Goal: Navigation & Orientation: Find specific page/section

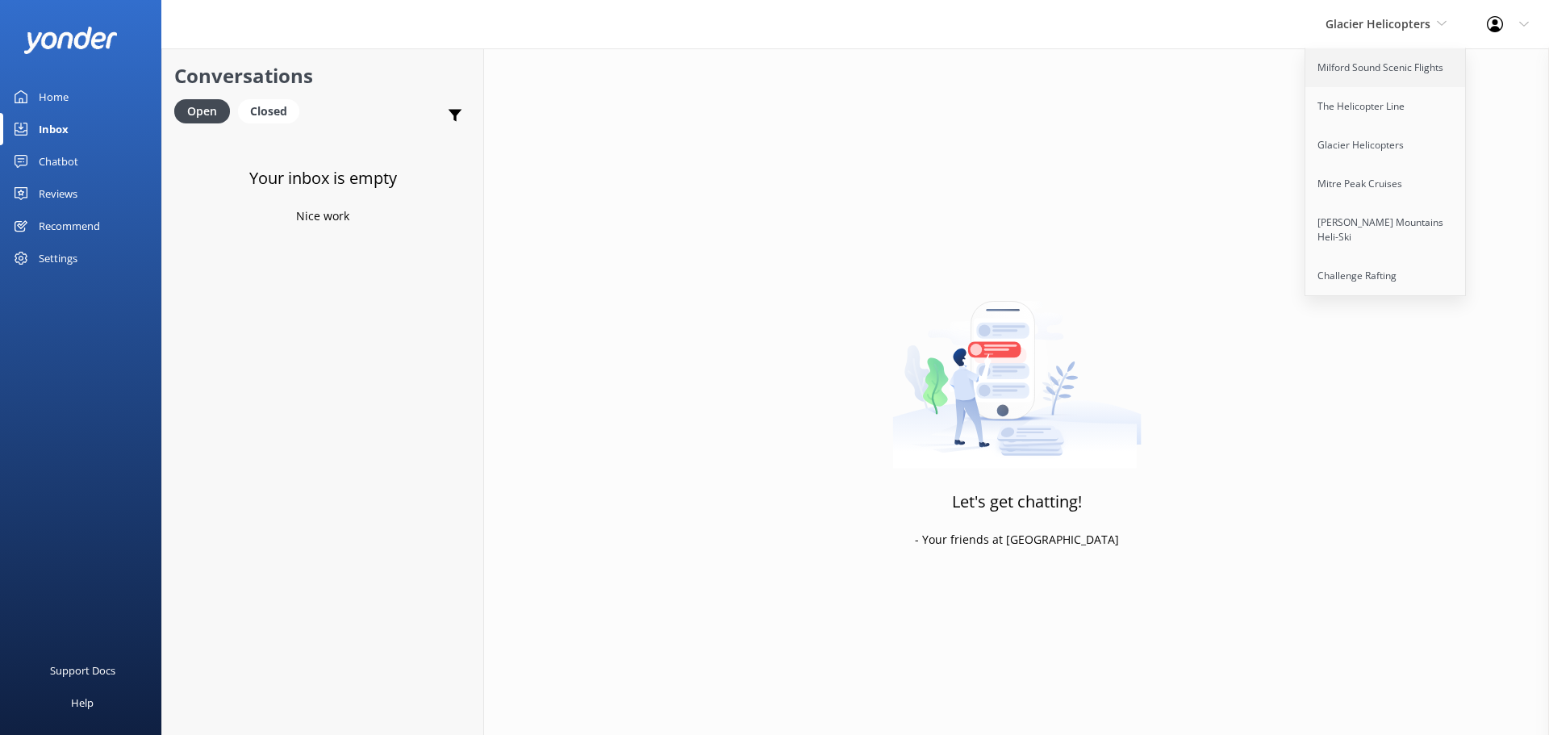
click at [1405, 58] on link "Milford Sound Scenic Flights" at bounding box center [1385, 67] width 161 height 39
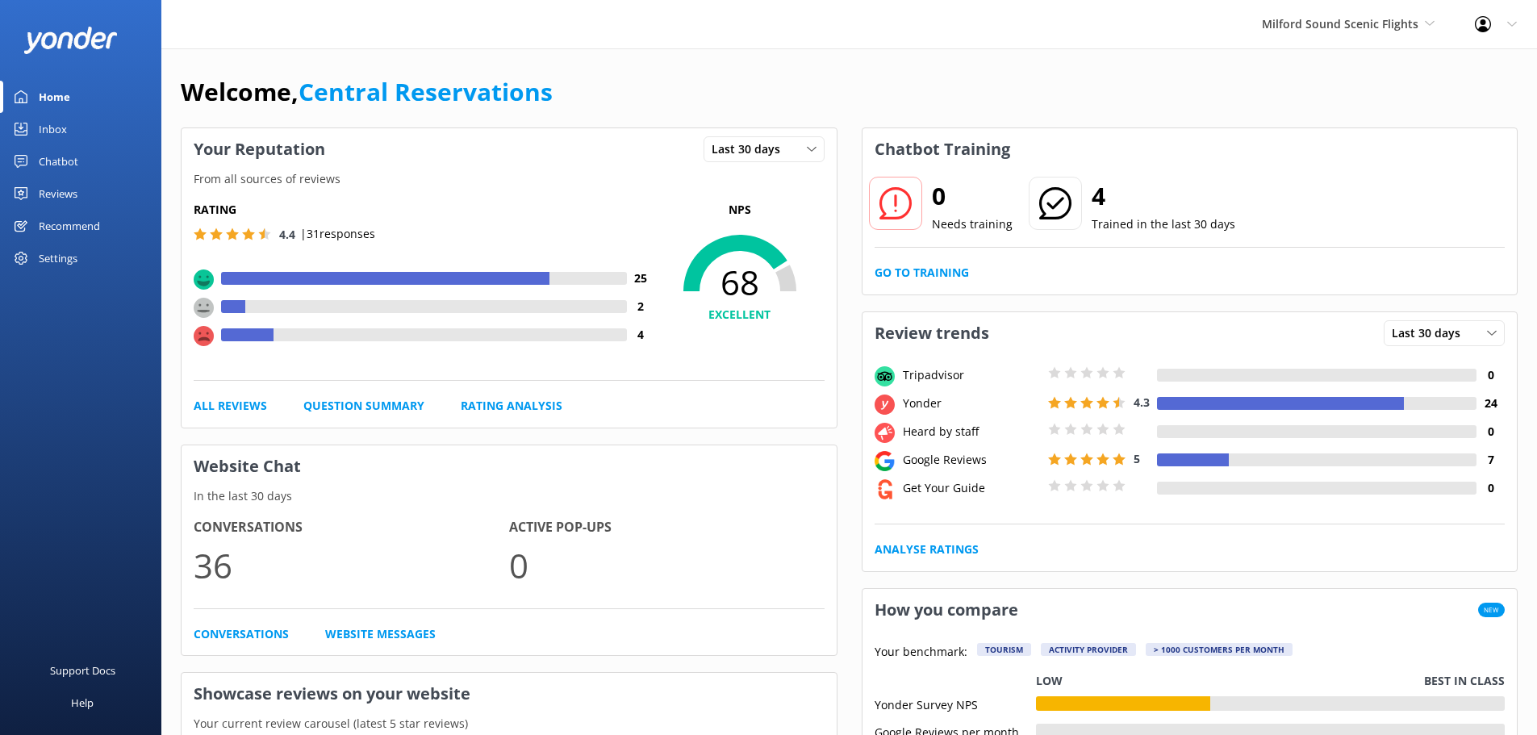
click at [53, 116] on div "Inbox" at bounding box center [53, 129] width 28 height 32
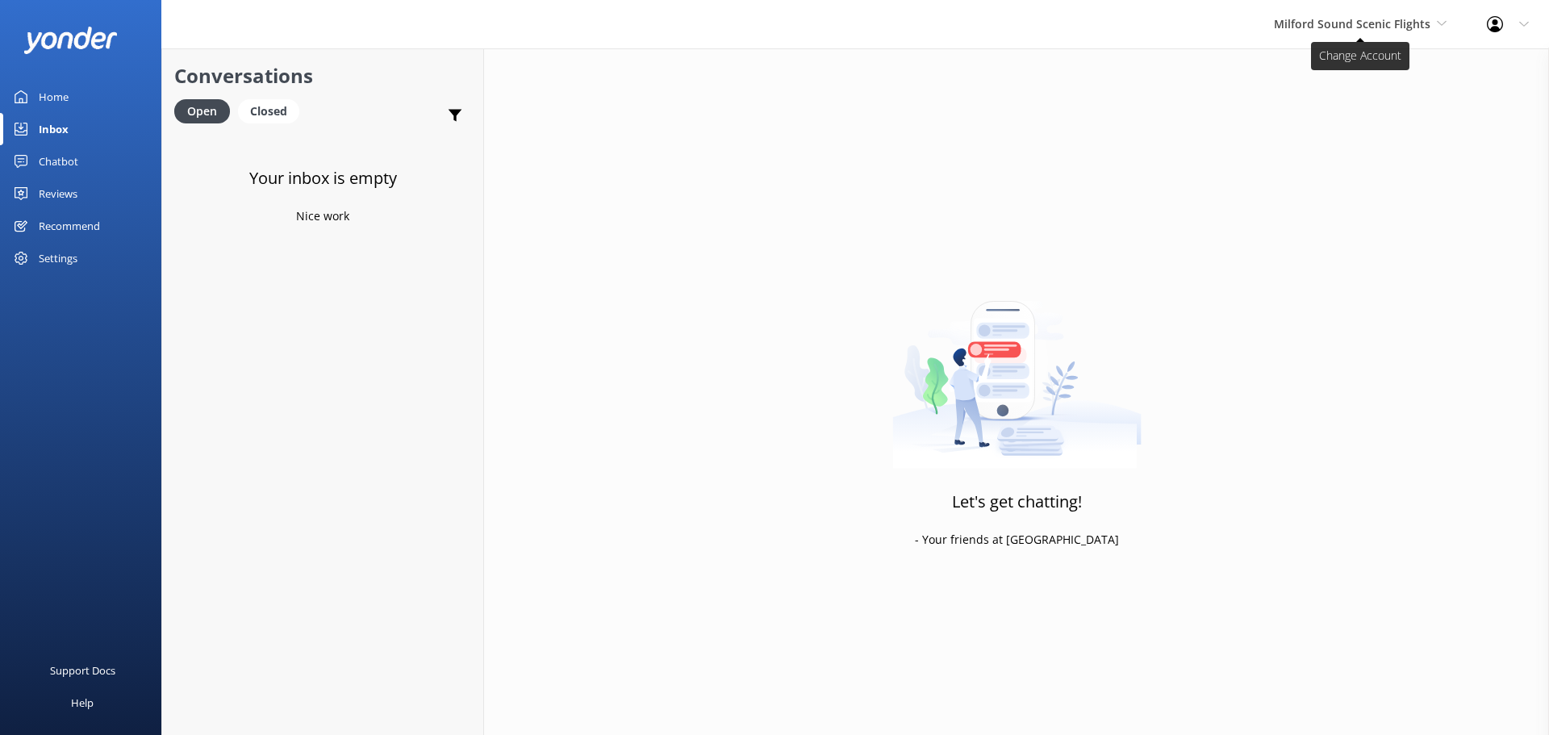
click at [1333, 21] on span "Milford Sound Scenic Flights" at bounding box center [1352, 23] width 157 height 15
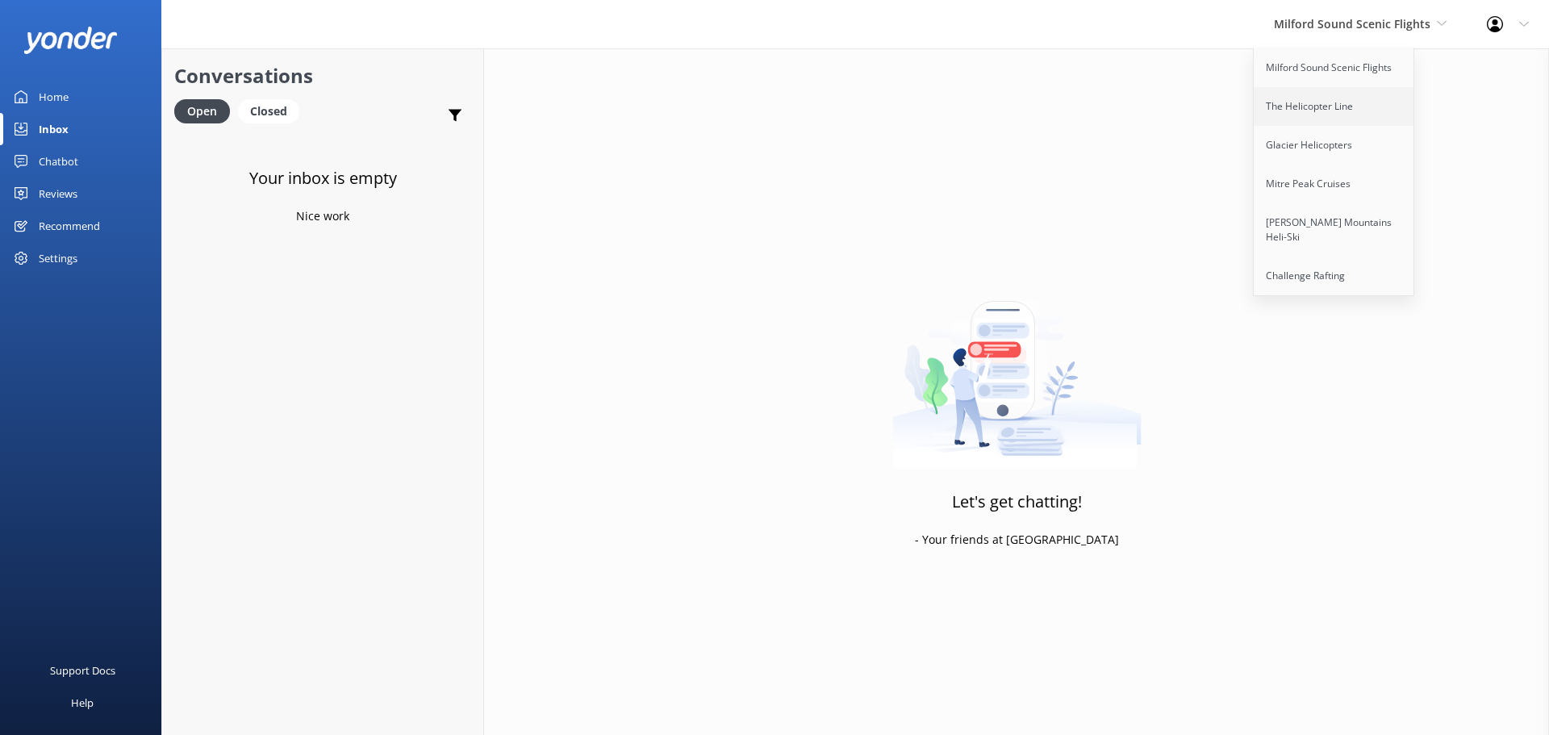
click at [1308, 99] on link "The Helicopter Line" at bounding box center [1334, 106] width 161 height 39
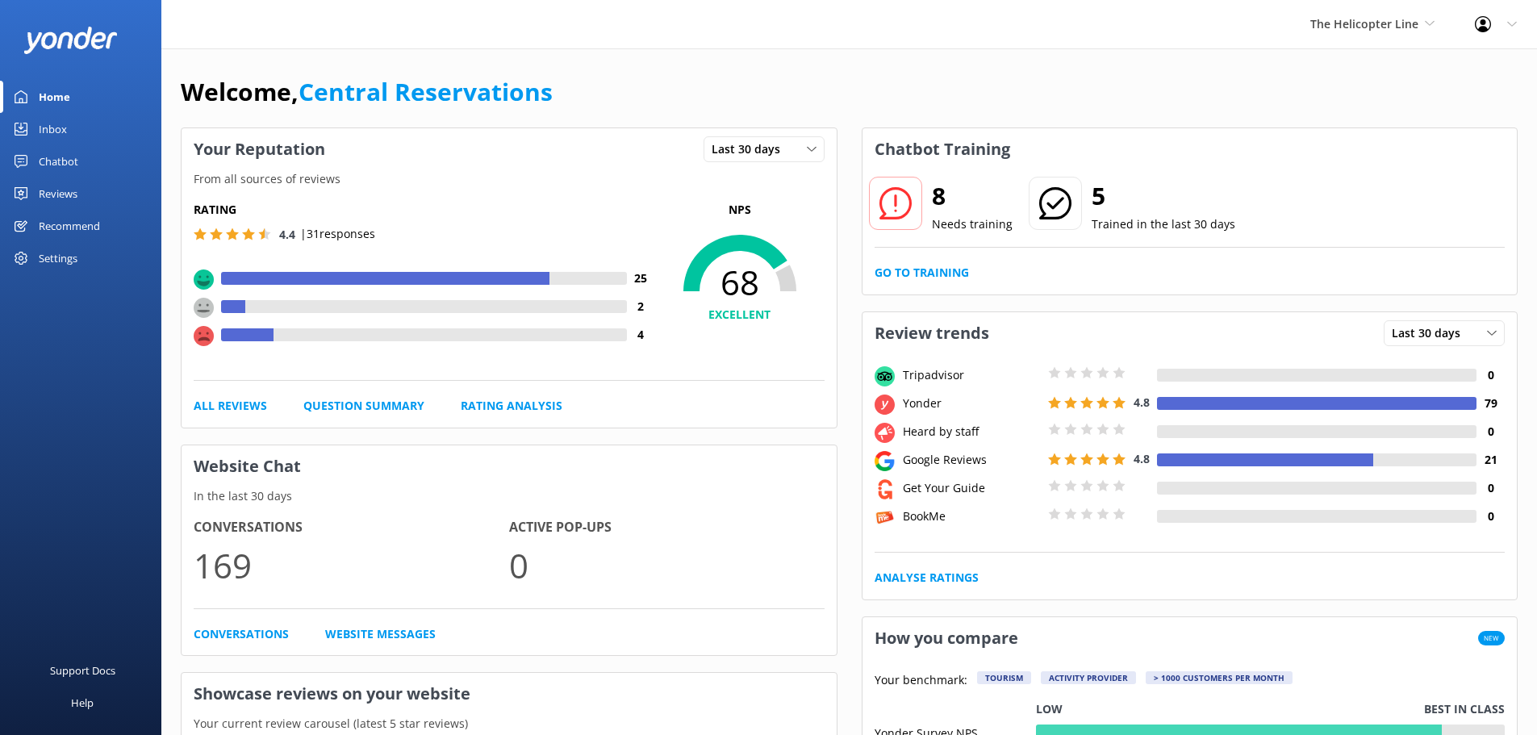
click at [57, 129] on div "Inbox" at bounding box center [53, 129] width 28 height 32
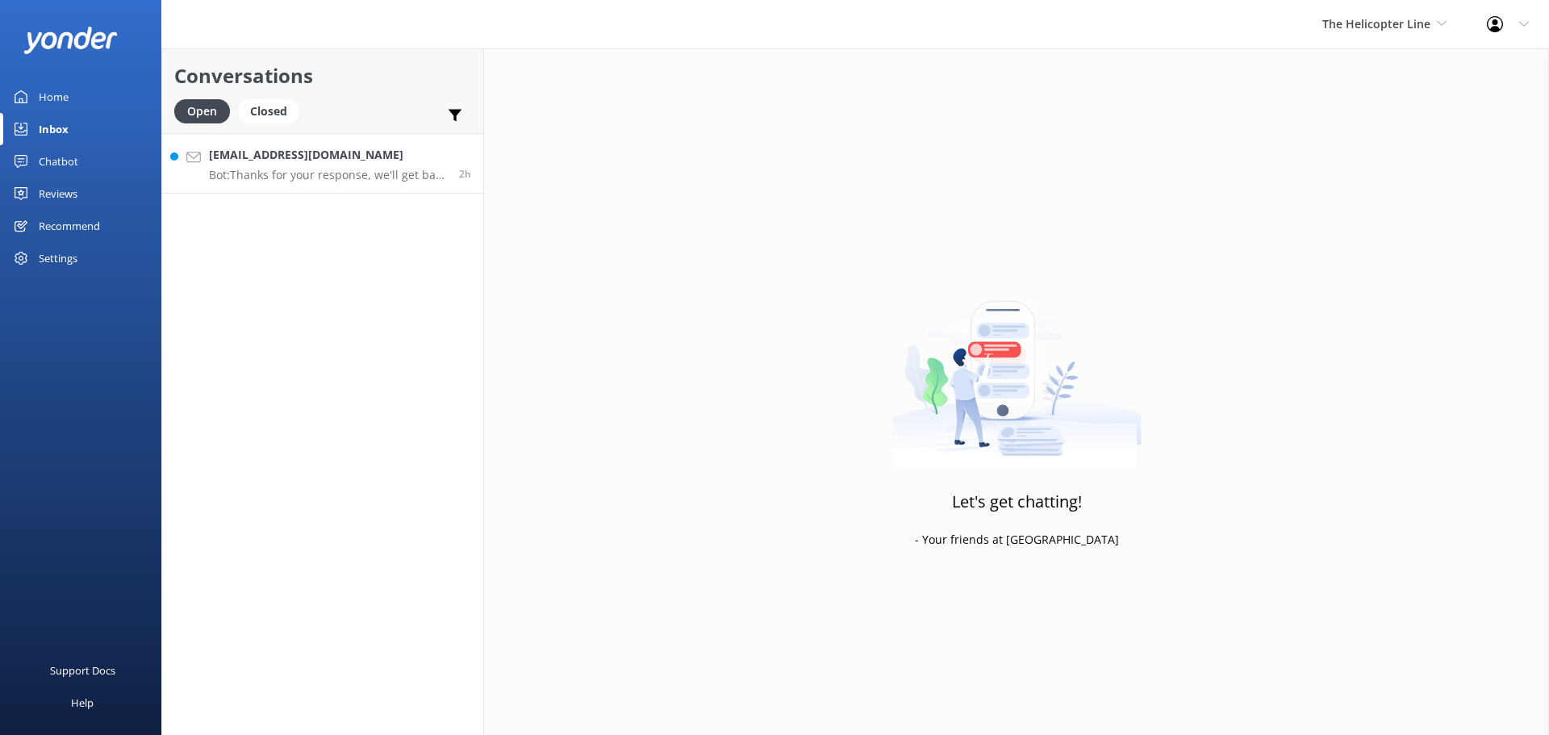
click at [373, 192] on link "[EMAIL_ADDRESS][DOMAIN_NAME] Bot: Thanks for your response, we'll get back to y…" at bounding box center [322, 163] width 321 height 61
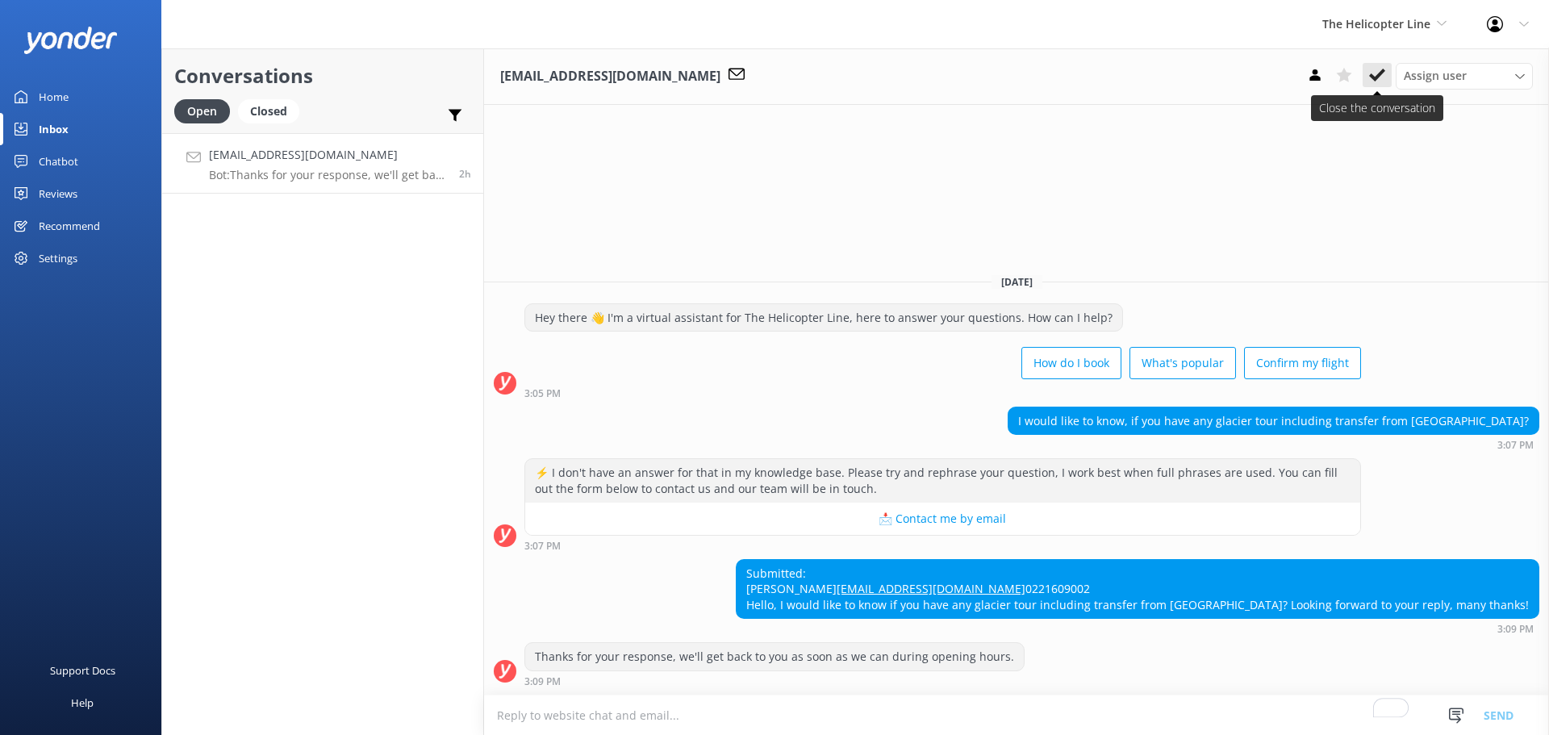
click at [1377, 81] on icon at bounding box center [1377, 75] width 16 height 16
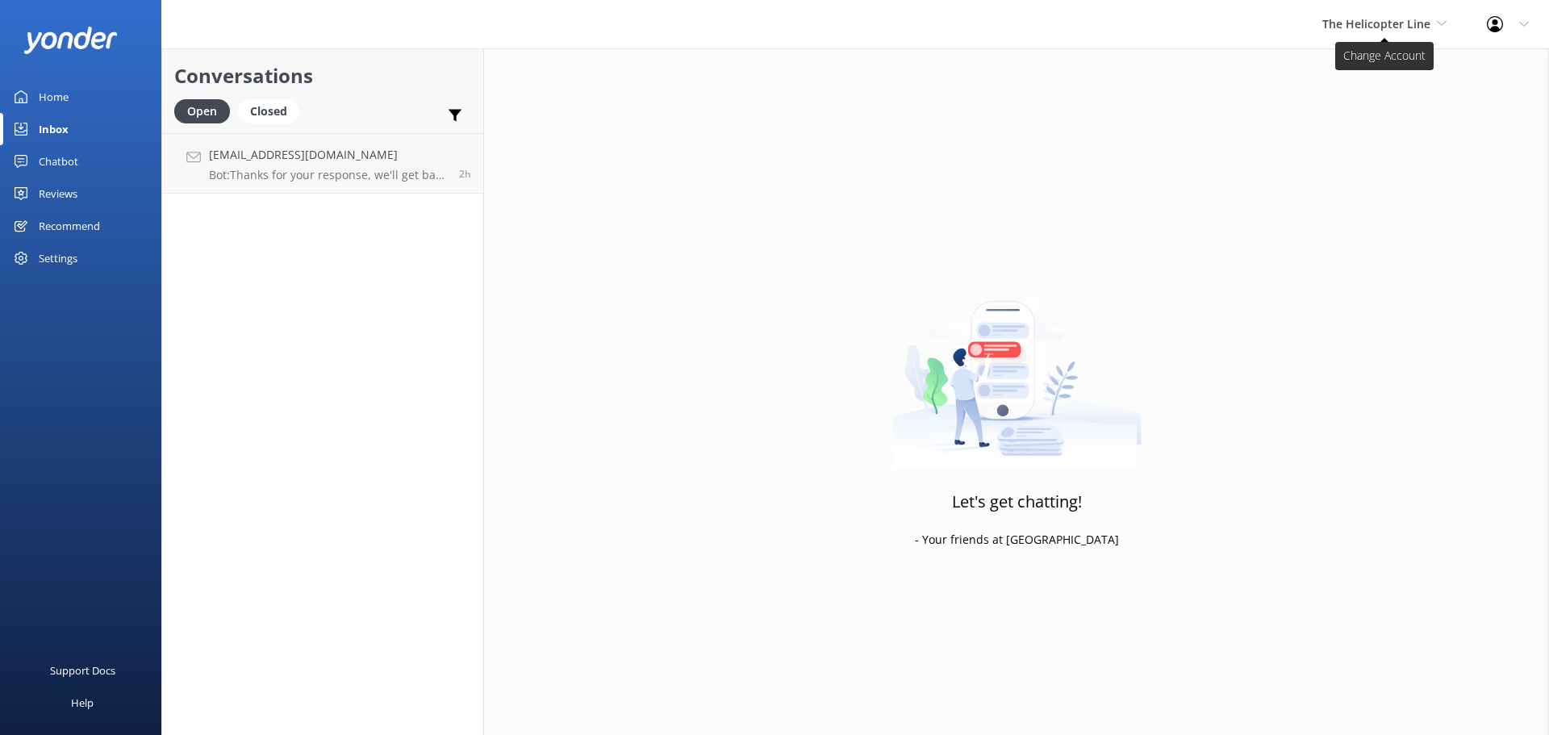
click at [1425, 20] on span "The Helicopter Line" at bounding box center [1376, 23] width 108 height 15
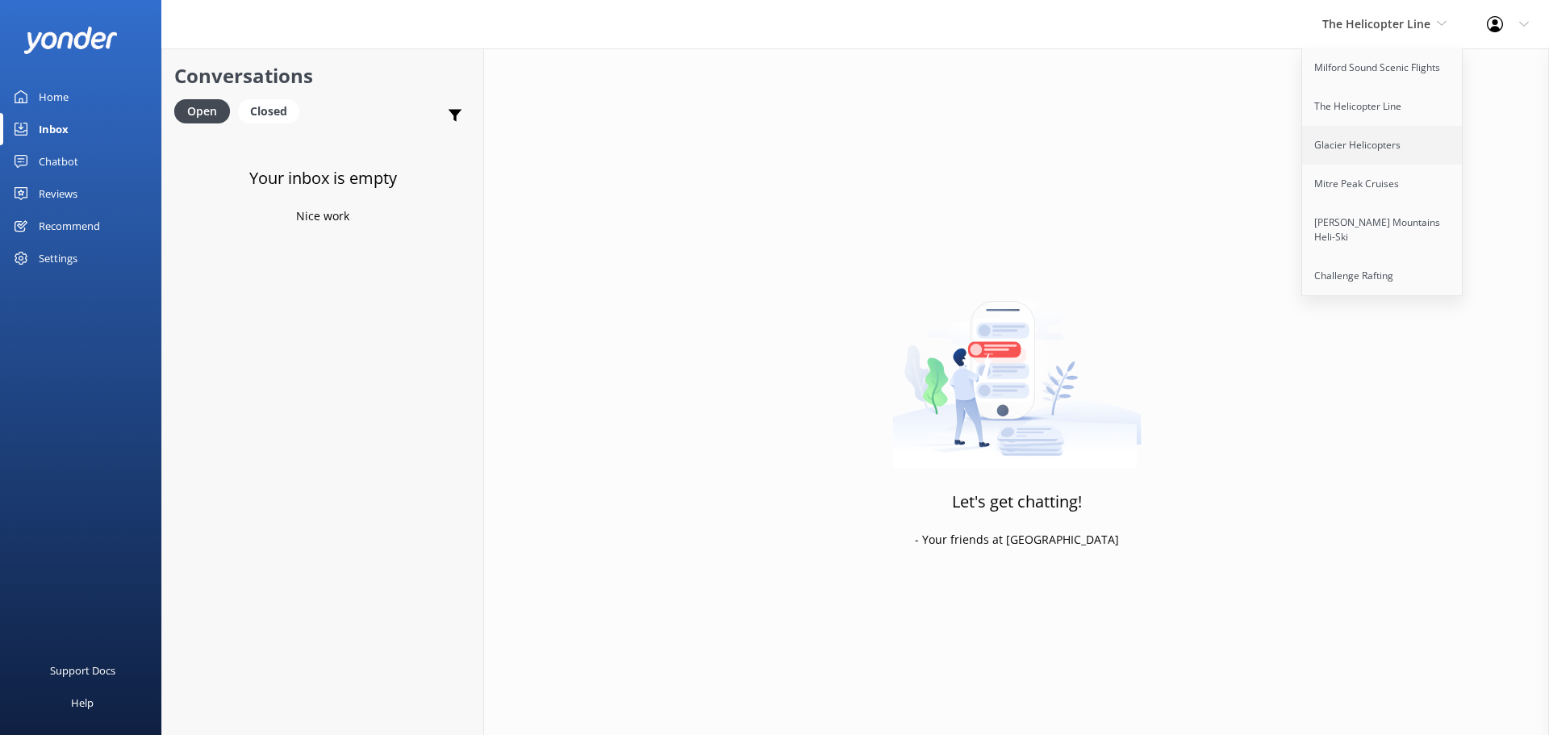
click at [1403, 157] on link "Glacier Helicopters" at bounding box center [1382, 145] width 161 height 39
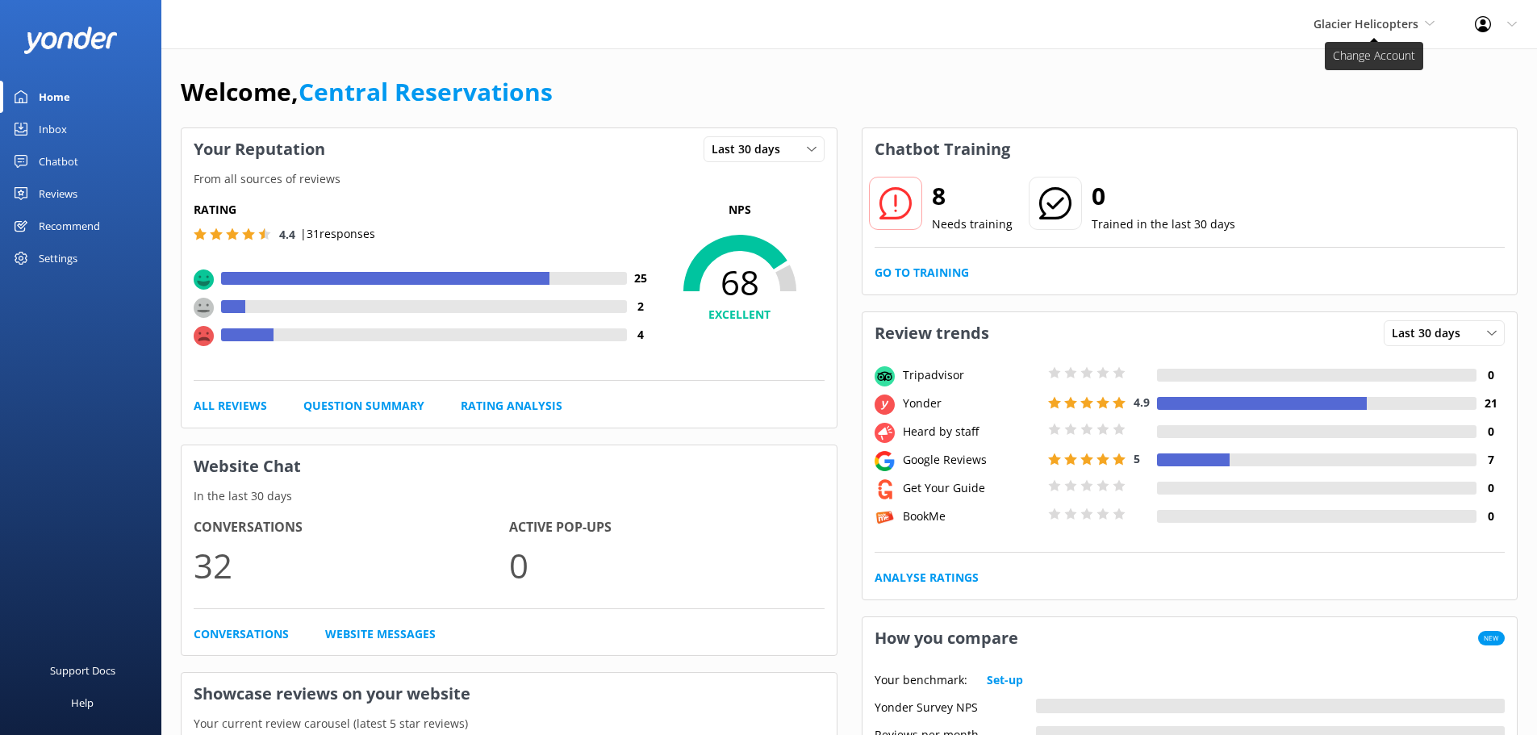
click at [1430, 26] on icon at bounding box center [1430, 24] width 10 height 10
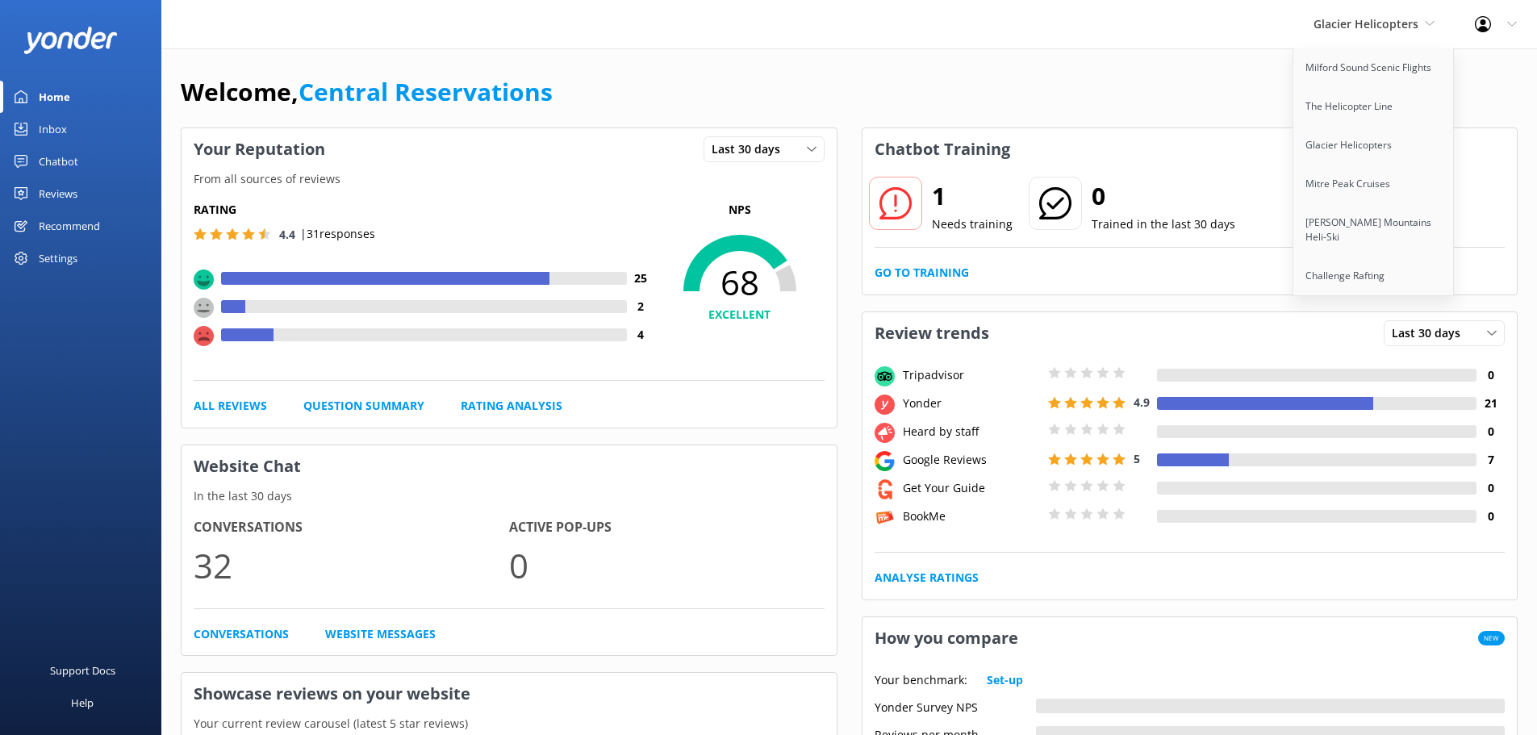
click at [77, 133] on link "Inbox" at bounding box center [80, 129] width 161 height 32
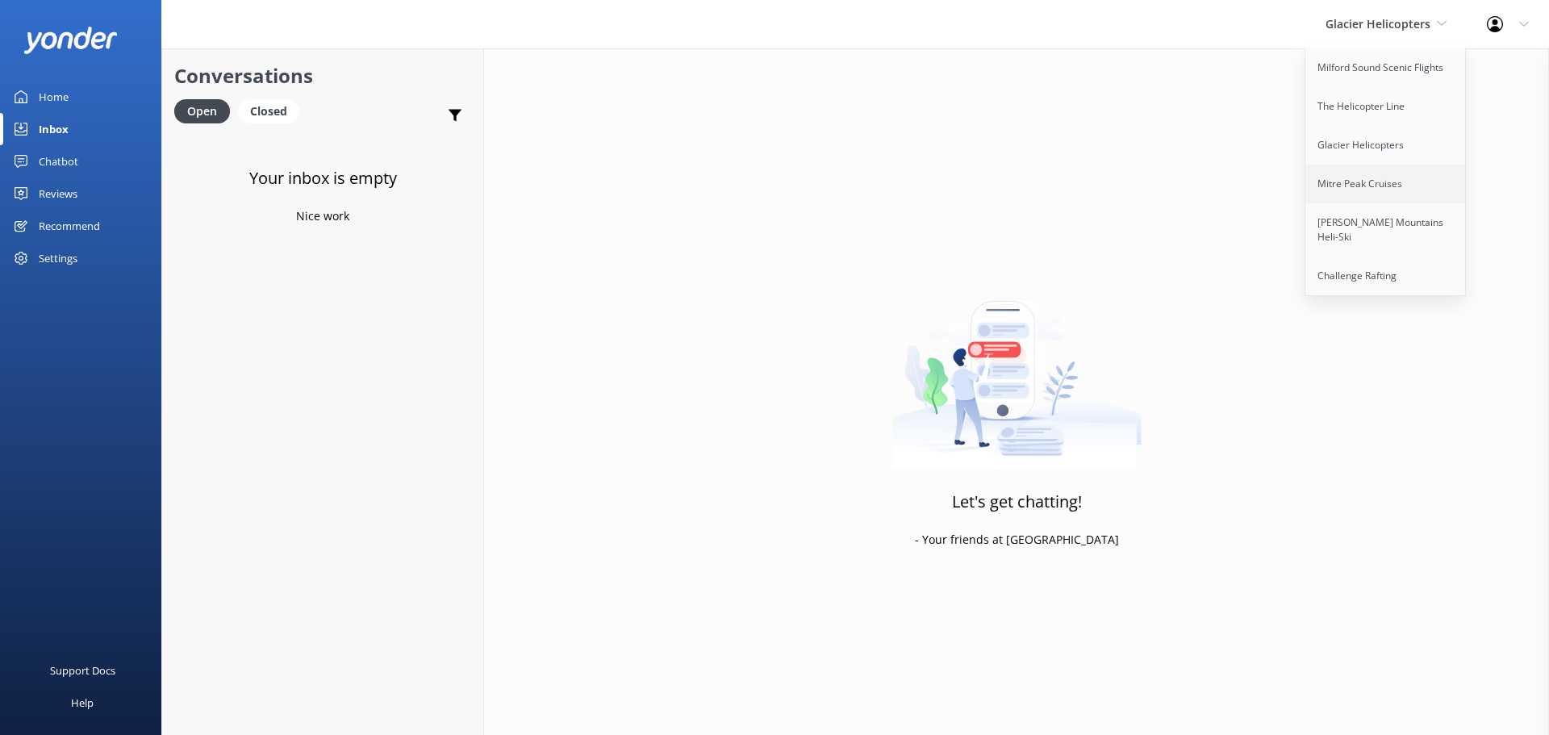
click at [1401, 181] on link "Mitre Peak Cruises" at bounding box center [1385, 184] width 161 height 39
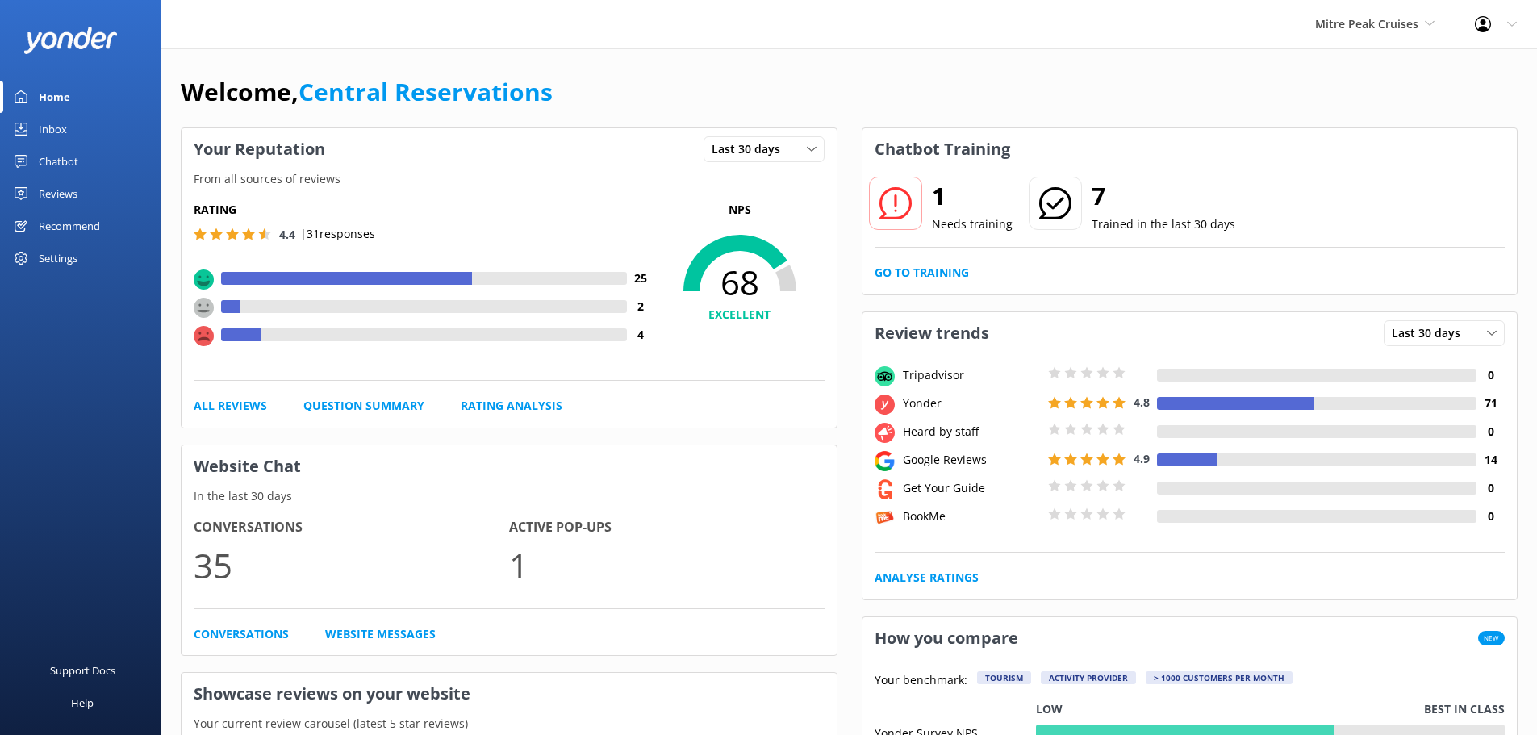
click at [56, 130] on div "Inbox" at bounding box center [53, 129] width 28 height 32
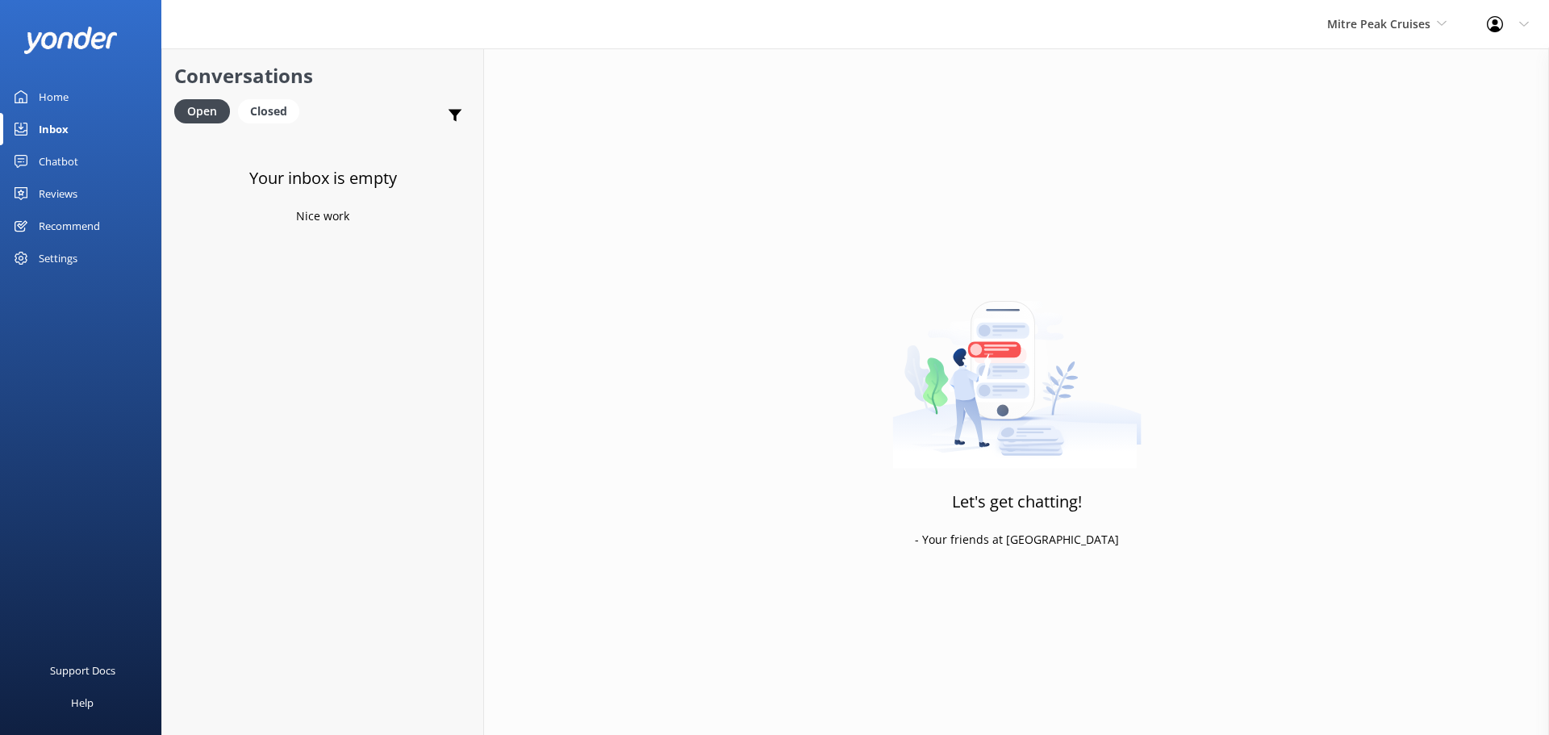
click at [1451, 23] on div "Mitre Peak Cruises Milford Sound Scenic Flights The Helicopter Line Glacier Hel…" at bounding box center [1387, 24] width 160 height 48
click at [1401, 221] on link "[PERSON_NAME] Mountains Heli-Ski" at bounding box center [1387, 229] width 161 height 53
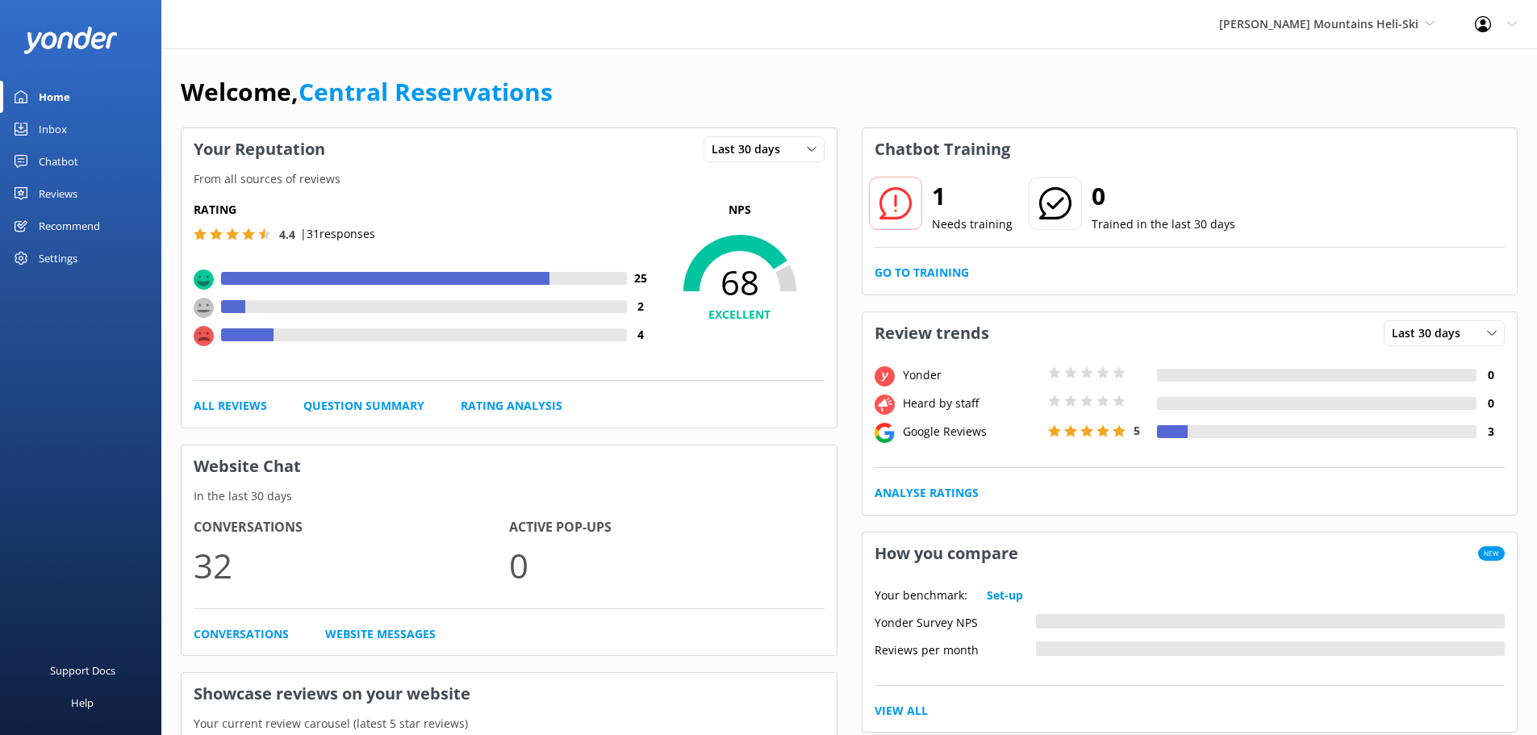
click at [57, 128] on div "Inbox" at bounding box center [53, 129] width 28 height 32
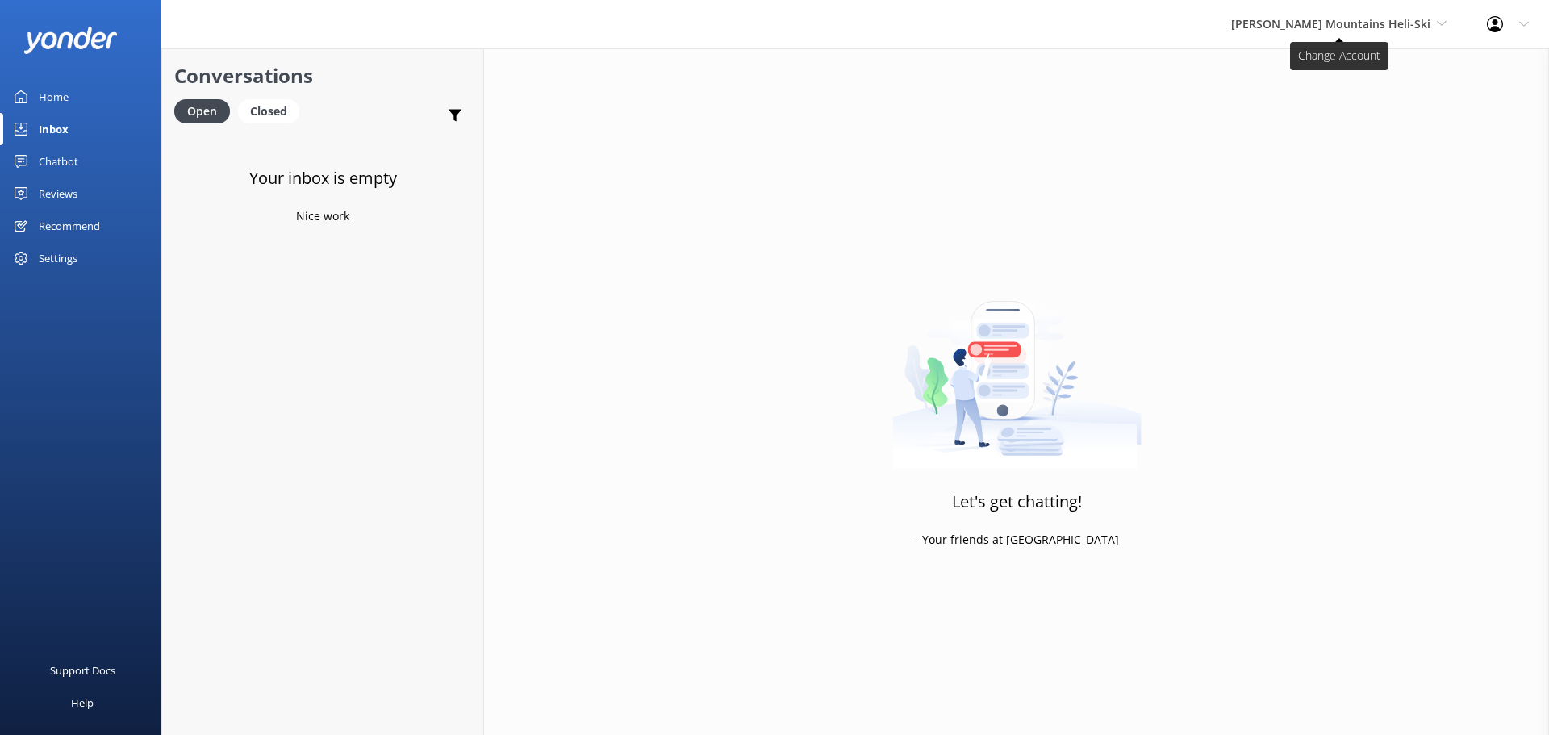
click at [1443, 19] on icon at bounding box center [1442, 24] width 10 height 10
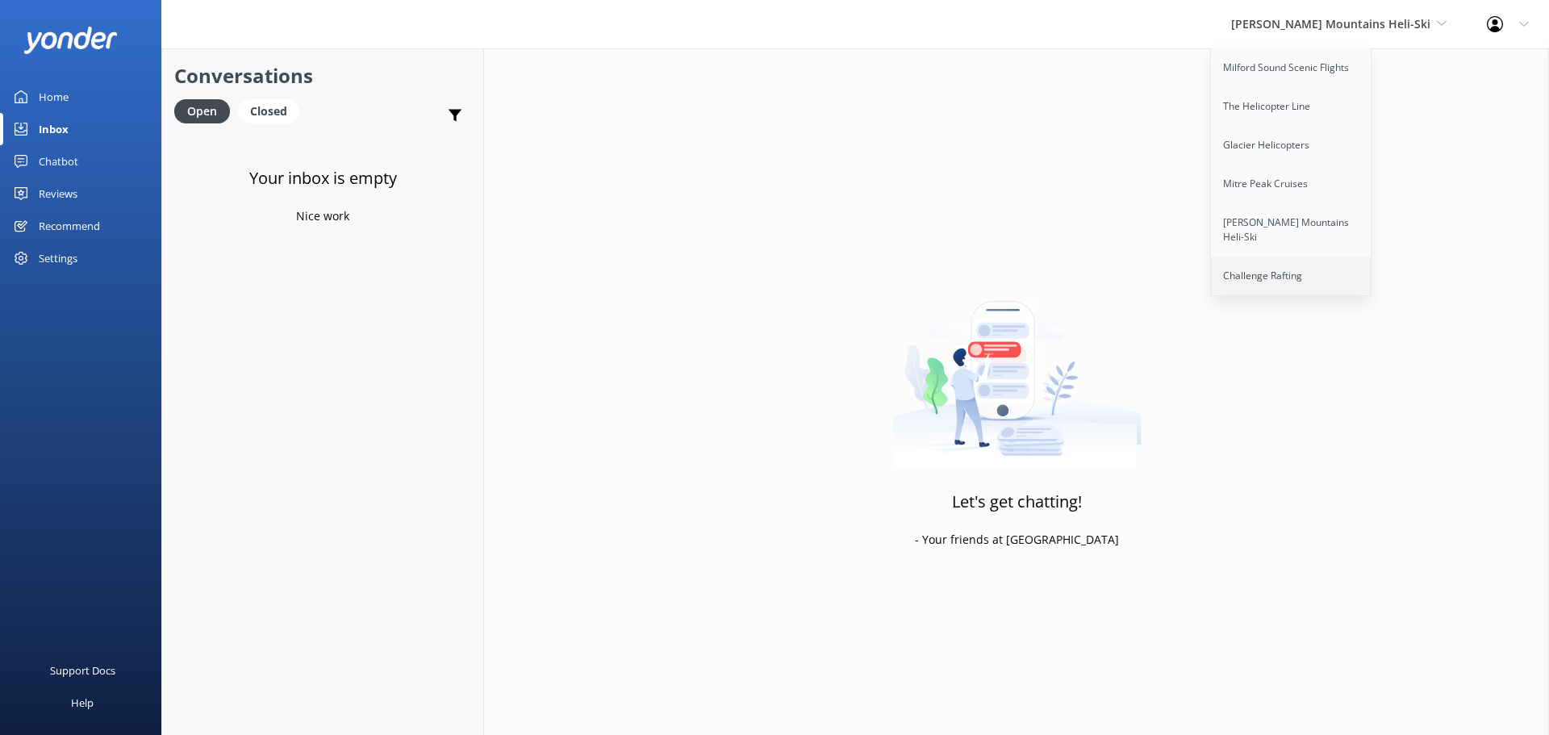
click at [1372, 257] on link "Challenge Rafting" at bounding box center [1291, 276] width 161 height 39
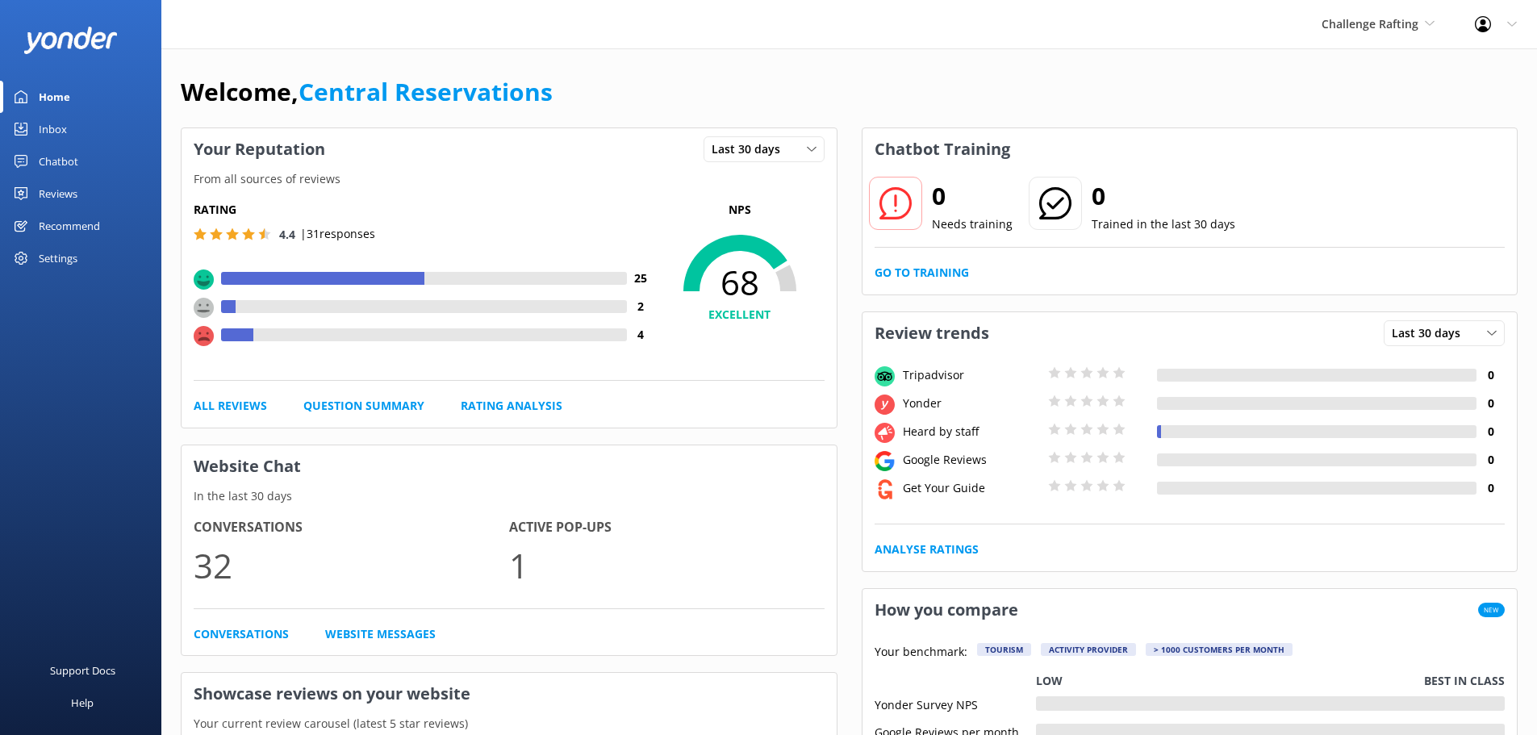
click at [52, 132] on div "Inbox" at bounding box center [53, 129] width 28 height 32
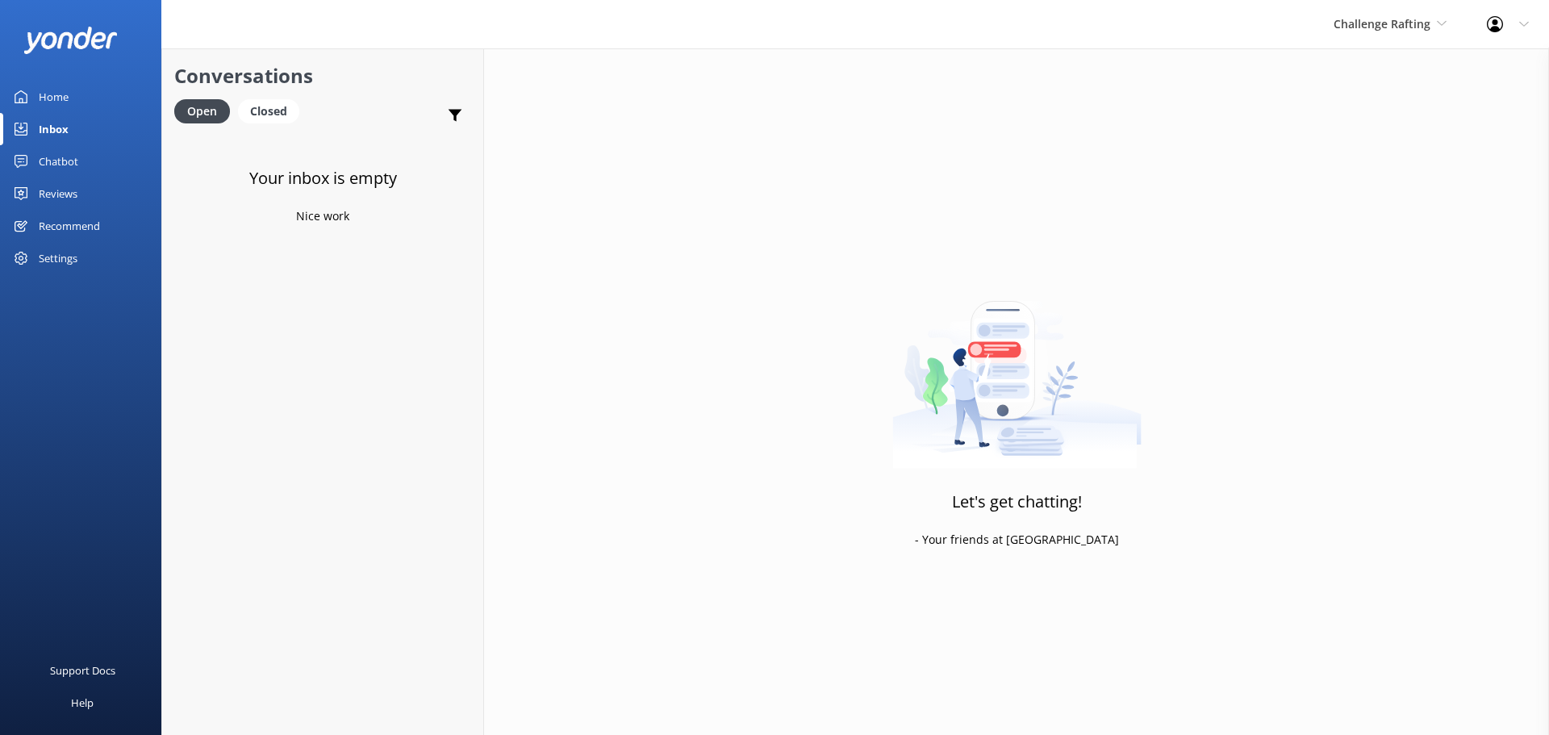
click at [1092, 31] on div "Challenge Rafting Milford Sound Scenic Flights The Helicopter Line Glacier Heli…" at bounding box center [774, 24] width 1549 height 48
